Goal: Task Accomplishment & Management: Manage account settings

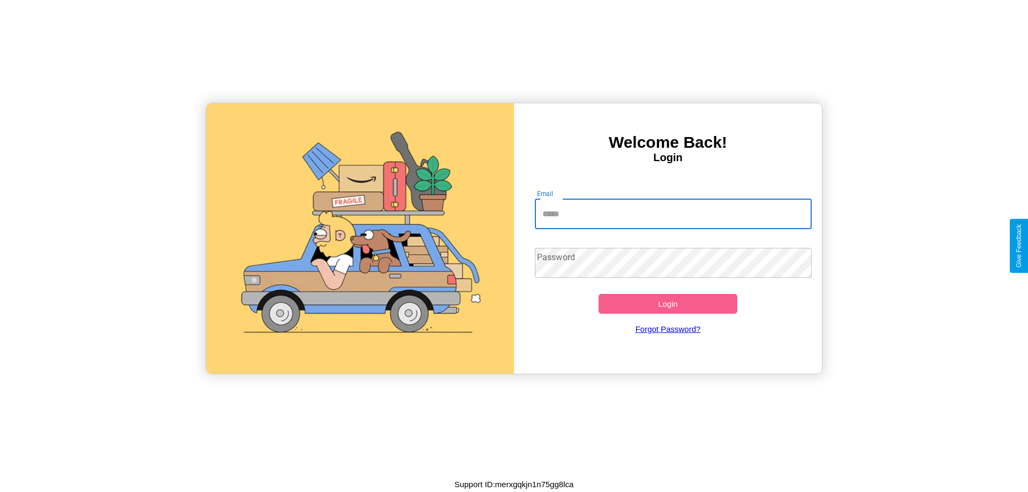
click at [673, 214] on input "Email" at bounding box center [673, 214] width 277 height 30
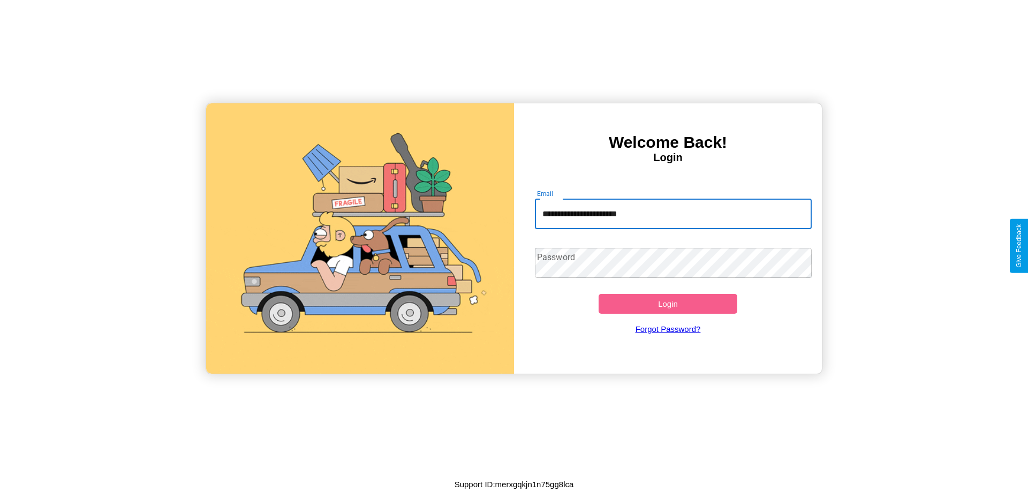
type input "**********"
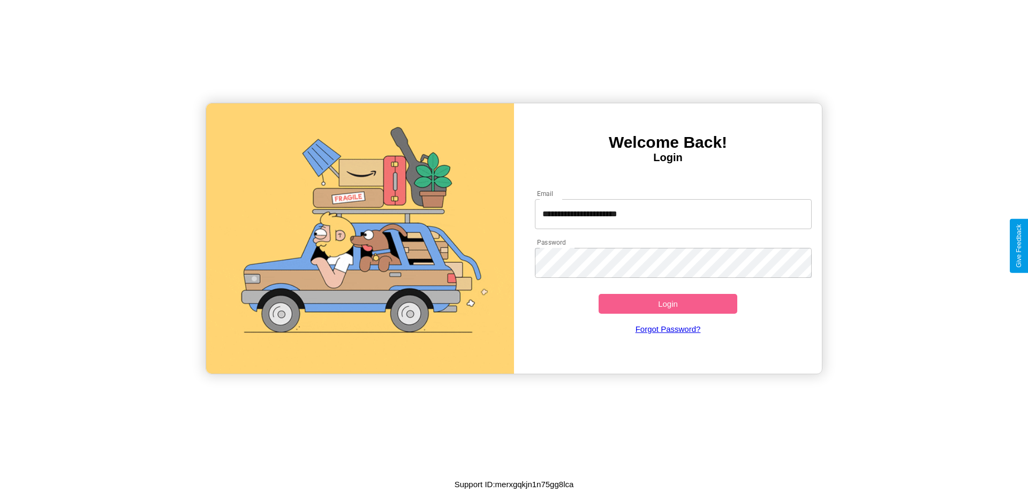
click at [668, 304] on button "Login" at bounding box center [668, 304] width 139 height 20
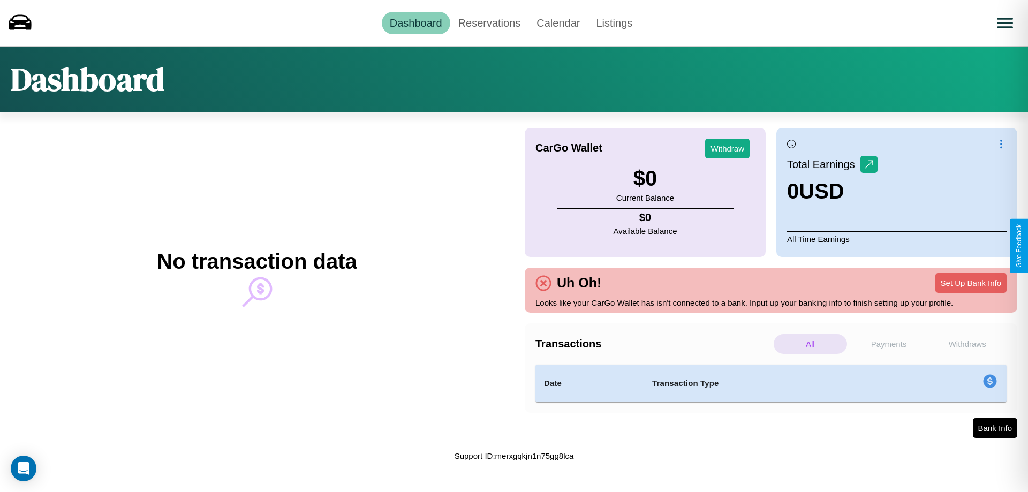
click at [889, 344] on p "Payments" at bounding box center [889, 344] width 73 height 20
click at [967, 344] on p "Withdraws" at bounding box center [967, 344] width 73 height 20
click at [489, 22] on link "Reservations" at bounding box center [489, 23] width 79 height 22
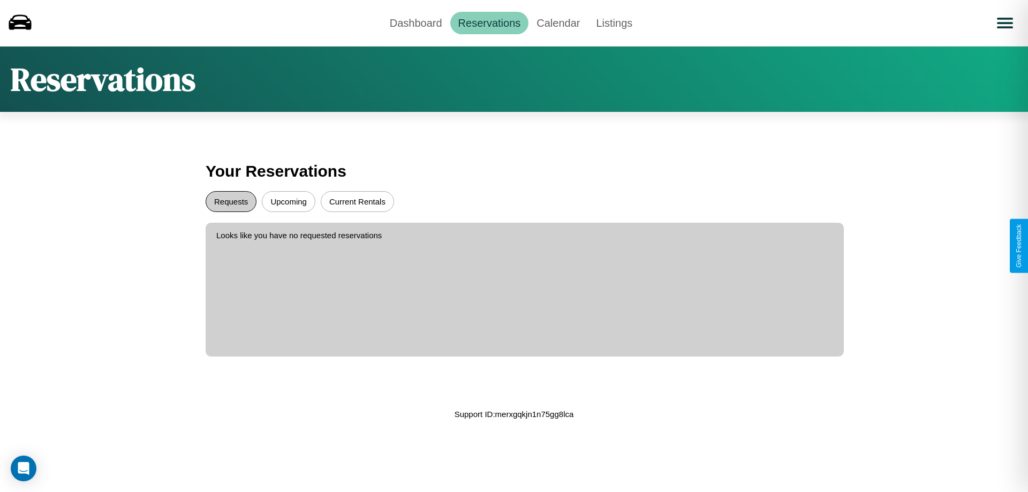
click at [231, 201] on button "Requests" at bounding box center [231, 201] width 51 height 21
click at [289, 201] on button "Upcoming" at bounding box center [289, 201] width 54 height 21
click at [558, 22] on link "Calendar" at bounding box center [558, 23] width 59 height 22
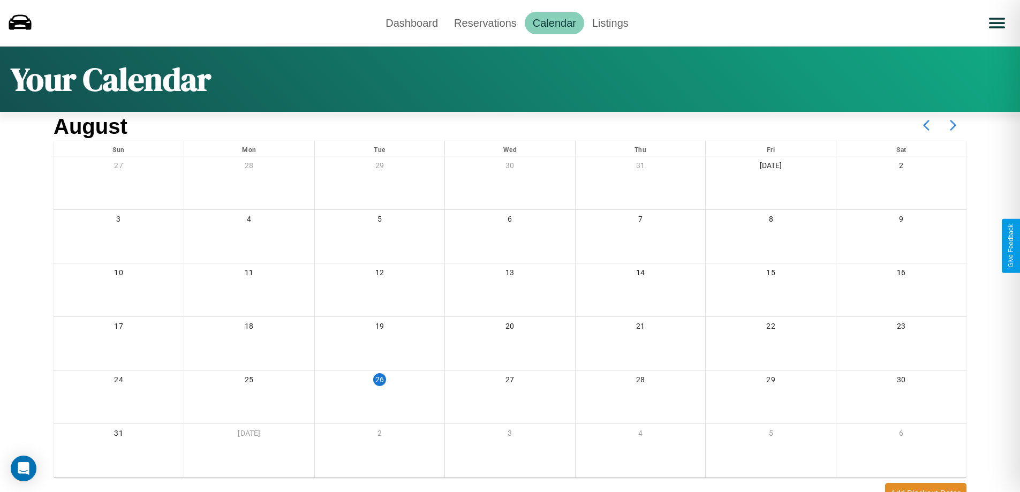
click at [953, 125] on icon at bounding box center [953, 125] width 27 height 27
